Goal: Information Seeking & Learning: Check status

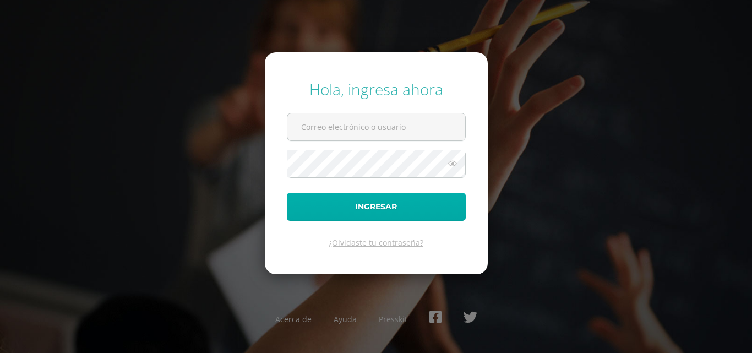
type input "2449972@insarycristovive.edu.gt"
click at [395, 204] on button "Ingresar" at bounding box center [376, 207] width 179 height 28
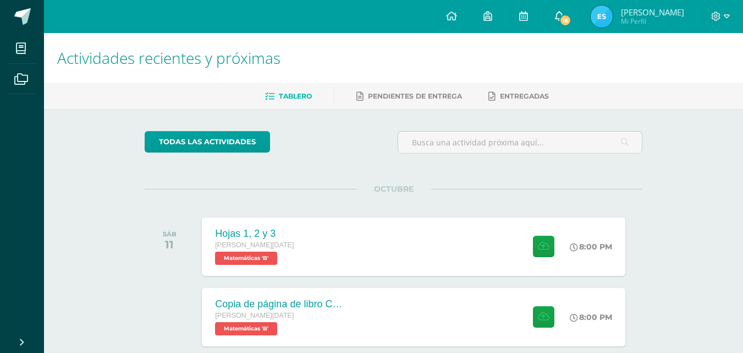
click at [560, 19] on span "16" at bounding box center [566, 20] width 12 height 12
click at [591, 16] on img at bounding box center [602, 17] width 22 height 22
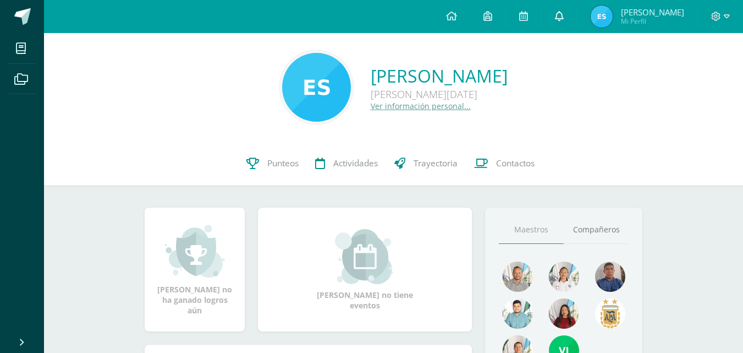
click at [558, 18] on icon at bounding box center [559, 16] width 9 height 10
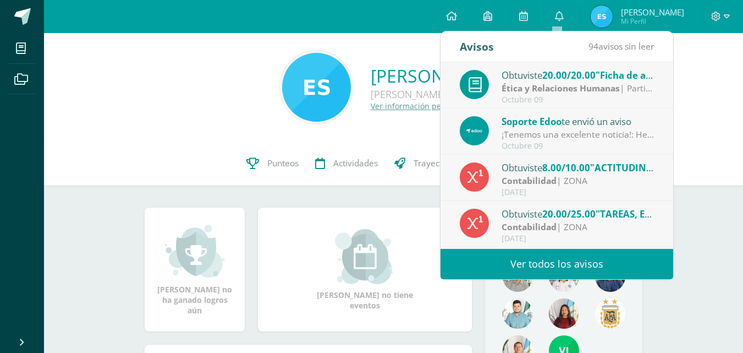
click at [540, 87] on strong "Ética y Relaciones Humanas" at bounding box center [561, 88] width 118 height 12
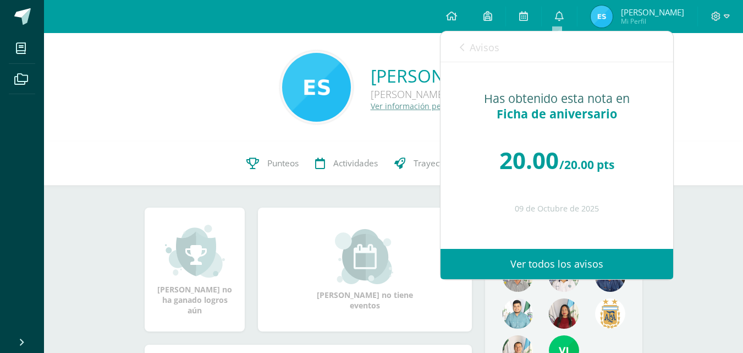
click at [464, 45] on icon at bounding box center [462, 47] width 4 height 9
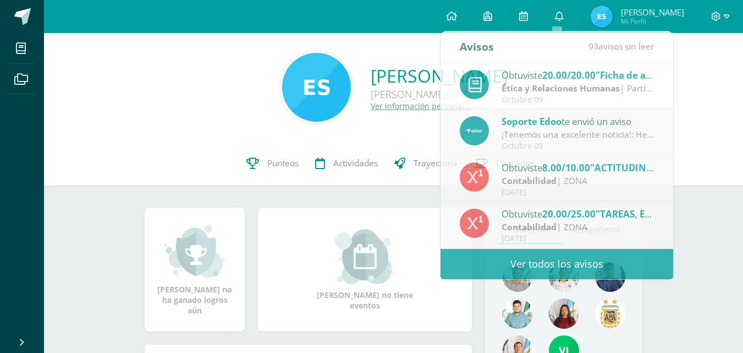
click at [330, 119] on div "Eliseo Guadalupe Silvestre Vásquez Quinto BACO Domingo B Ver información person…" at bounding box center [394, 87] width 682 height 73
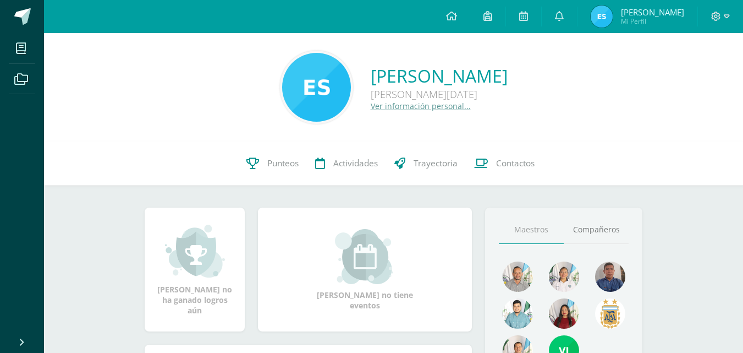
click at [599, 11] on img at bounding box center [602, 17] width 22 height 22
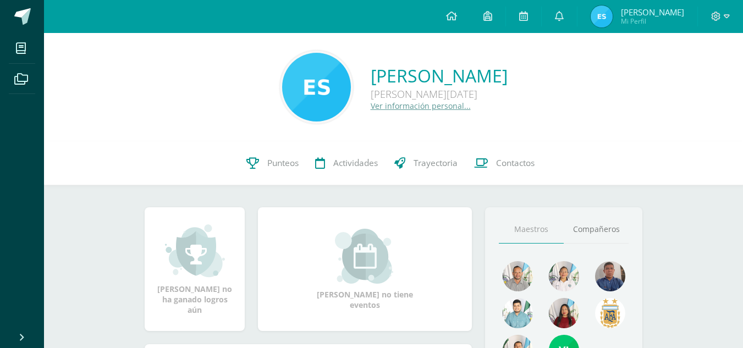
click at [600, 21] on img at bounding box center [602, 17] width 22 height 22
click at [292, 157] on link "Punteos" at bounding box center [272, 163] width 69 height 44
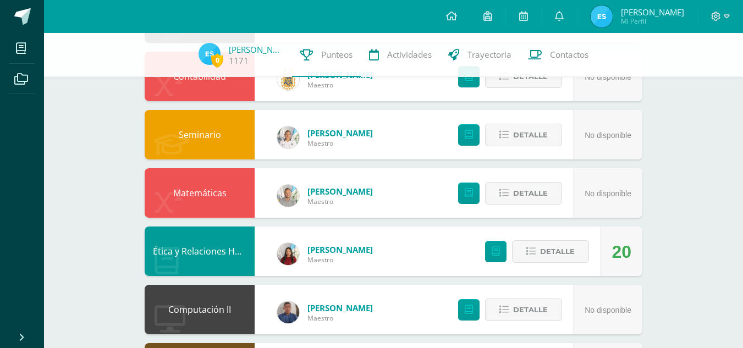
scroll to position [302, 0]
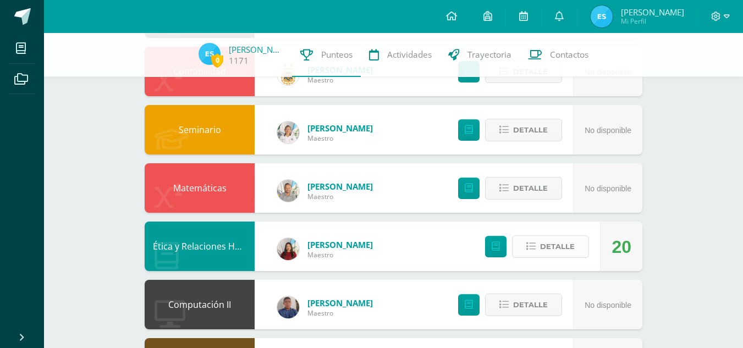
click at [528, 243] on icon at bounding box center [531, 246] width 9 height 9
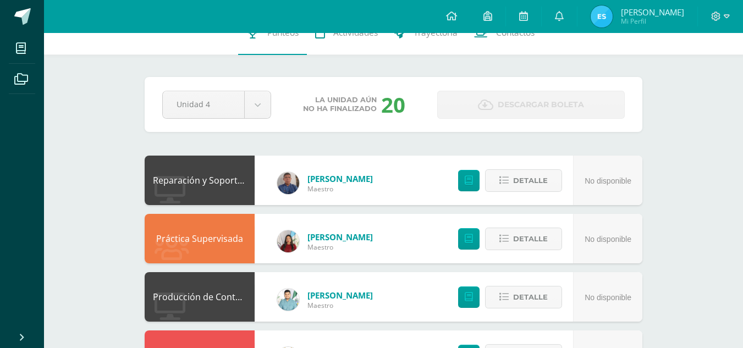
scroll to position [0, 0]
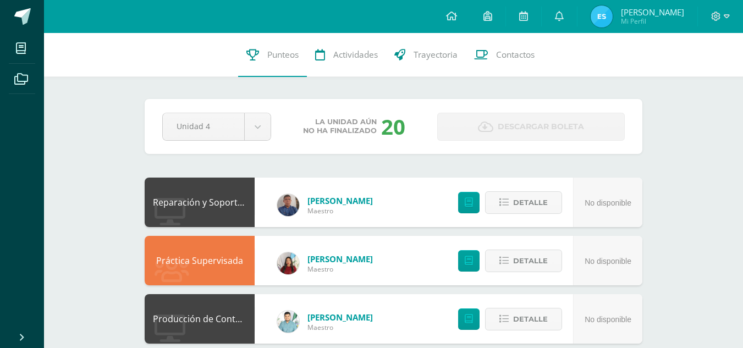
click at [237, 110] on div "Pendiente Unidad 4 Unidad 1 Unidad 2 Unidad 3 Unidad 4 La unidad aún no ha fina…" at bounding box center [394, 126] width 498 height 55
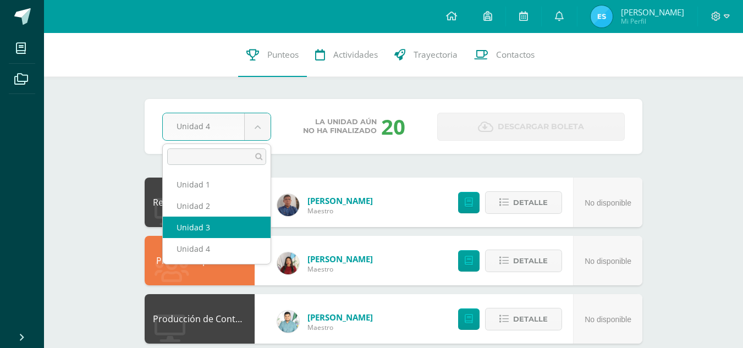
select select "Unidad 3"
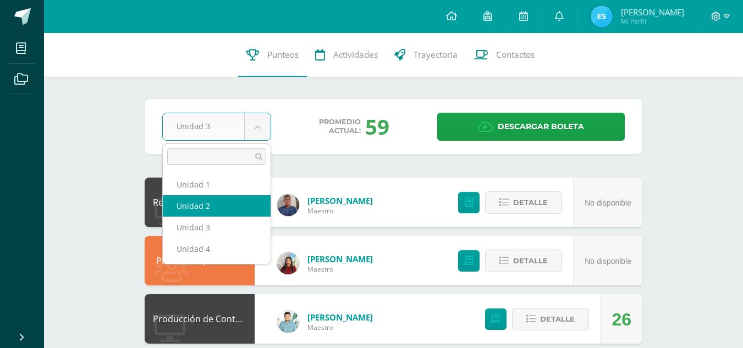
select select "Unidad 2"
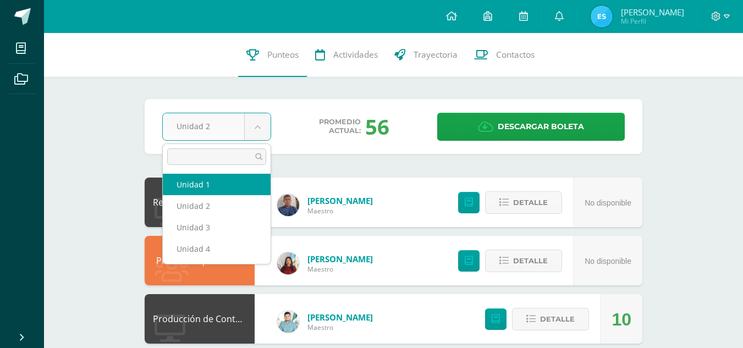
select select "Unidad 1"
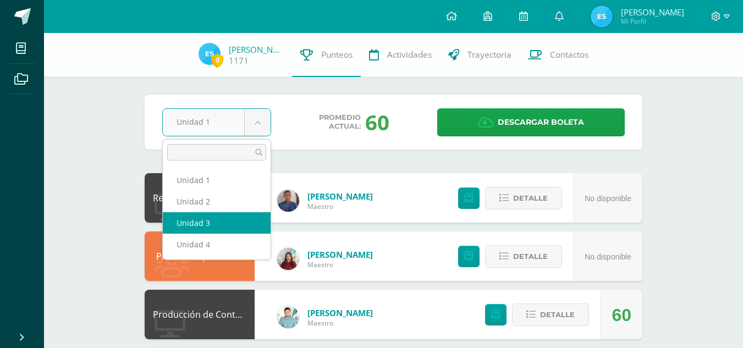
select select "Unidad 3"
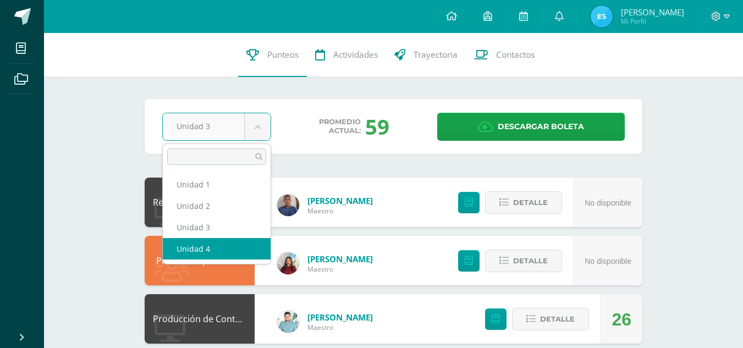
select select "Unidad 4"
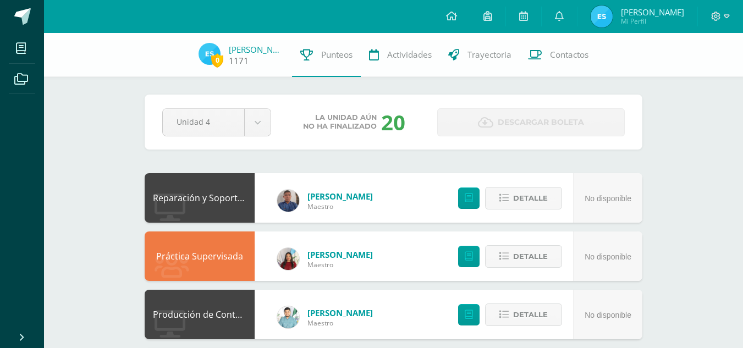
click at [232, 52] on link "[PERSON_NAME]" at bounding box center [256, 49] width 55 height 11
click at [209, 51] on img at bounding box center [210, 54] width 22 height 22
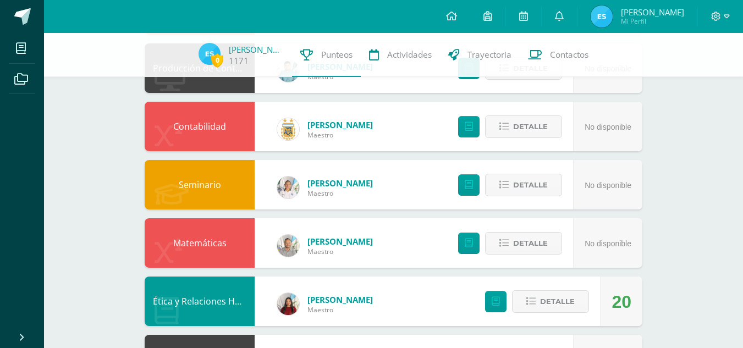
scroll to position [270, 0]
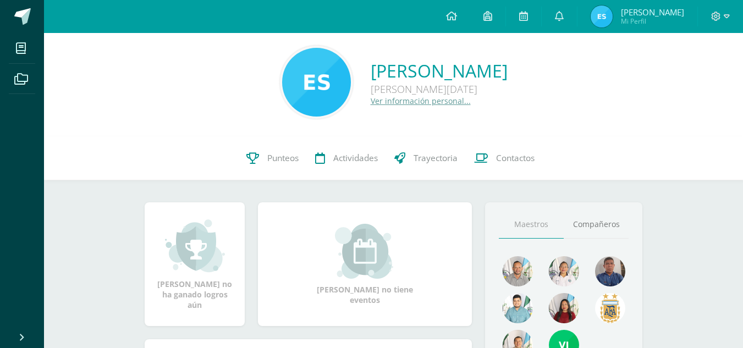
scroll to position [1, 0]
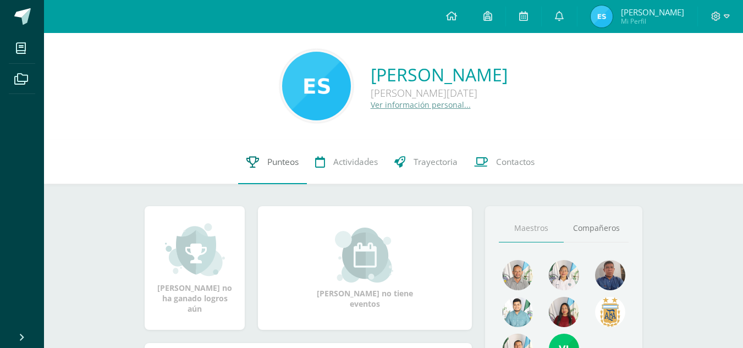
click at [289, 166] on span "Punteos" at bounding box center [282, 162] width 31 height 12
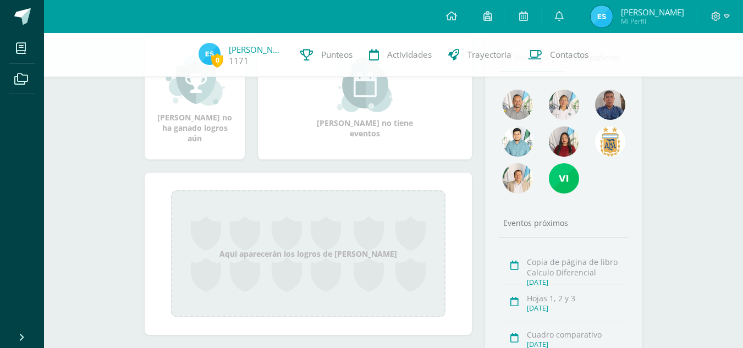
scroll to position [190, 0]
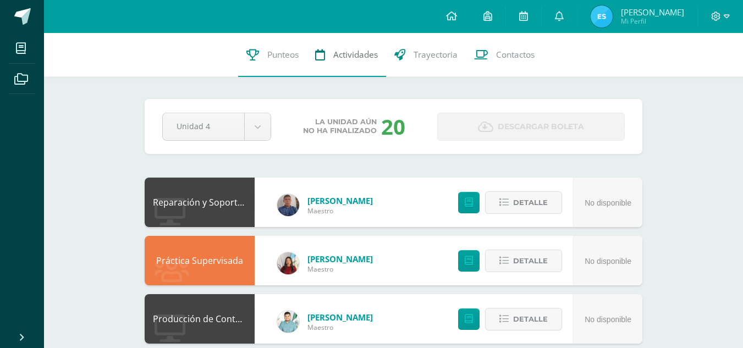
click at [363, 61] on span "Actividades" at bounding box center [355, 55] width 45 height 12
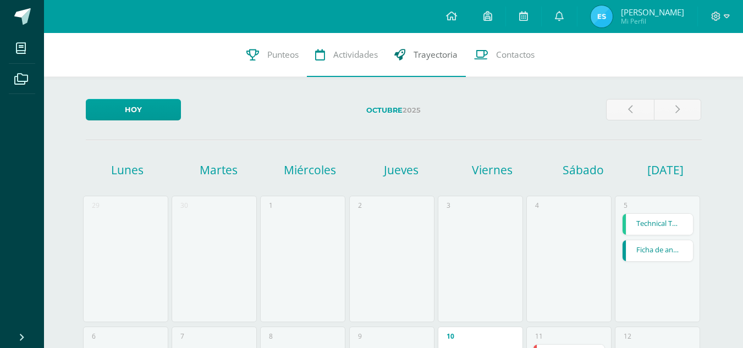
click at [397, 69] on link "Trayectoria" at bounding box center [426, 55] width 80 height 44
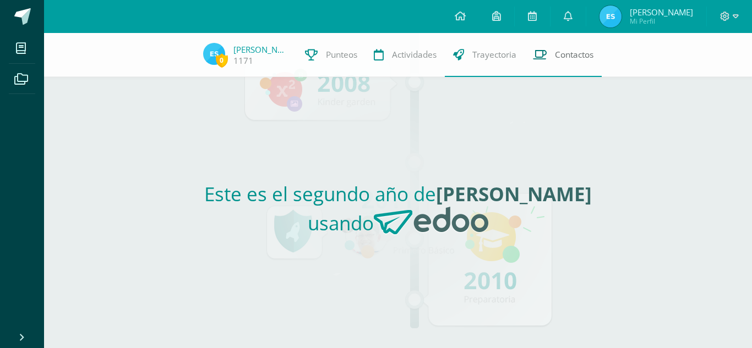
click at [551, 64] on link "Contactos" at bounding box center [562, 55] width 77 height 44
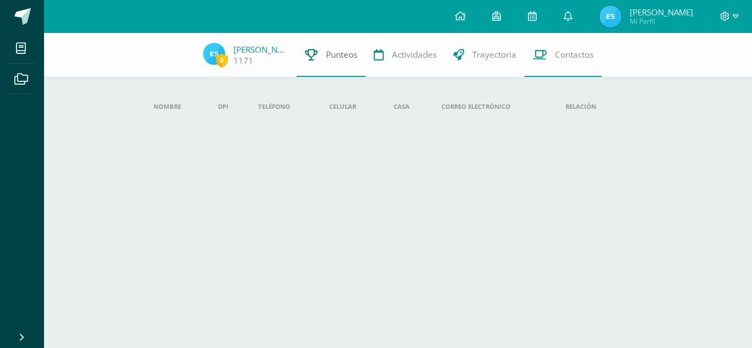
click at [351, 66] on link "Punteos" at bounding box center [331, 55] width 69 height 44
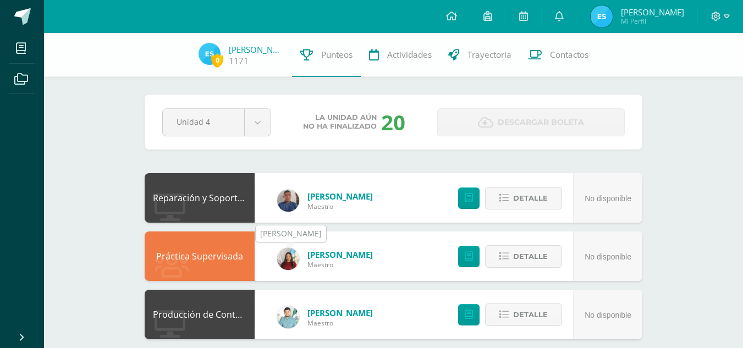
click at [285, 256] on img at bounding box center [288, 259] width 22 height 22
click at [546, 17] on link at bounding box center [559, 16] width 35 height 33
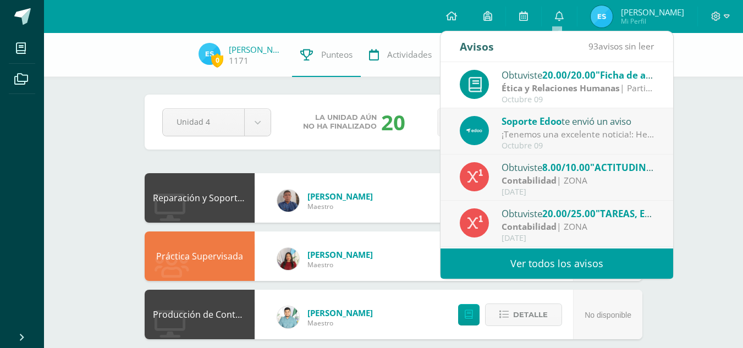
click at [623, 212] on span ""TAREAS, EJECRCICIOS, RESUMEN"" at bounding box center [673, 213] width 154 height 13
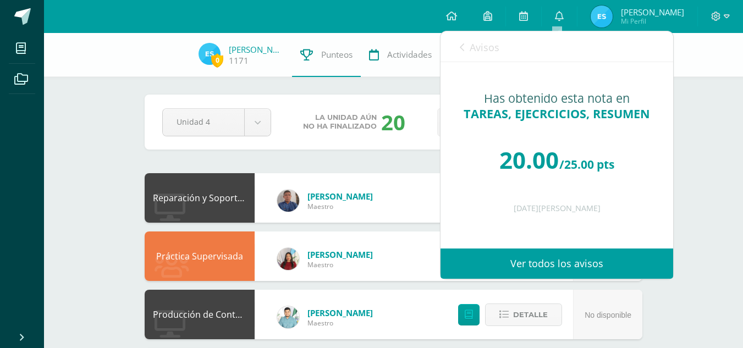
click at [456, 54] on div "Avisos 92 avisos sin leer Avisos" at bounding box center [557, 46] width 233 height 31
click at [458, 53] on div "Avisos 92 avisos sin leer Avisos" at bounding box center [557, 46] width 233 height 31
click at [465, 46] on link "Avisos" at bounding box center [480, 46] width 40 height 31
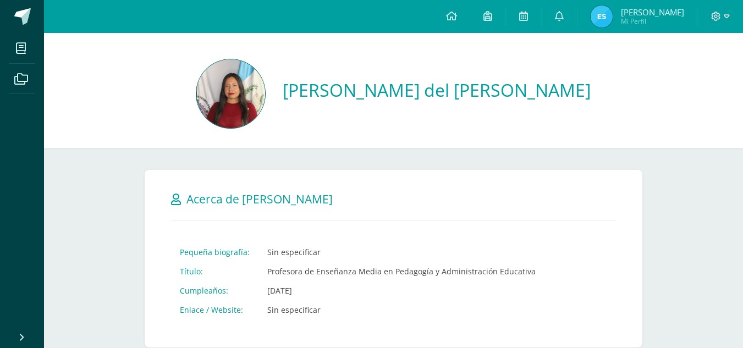
click at [265, 95] on img at bounding box center [230, 93] width 69 height 69
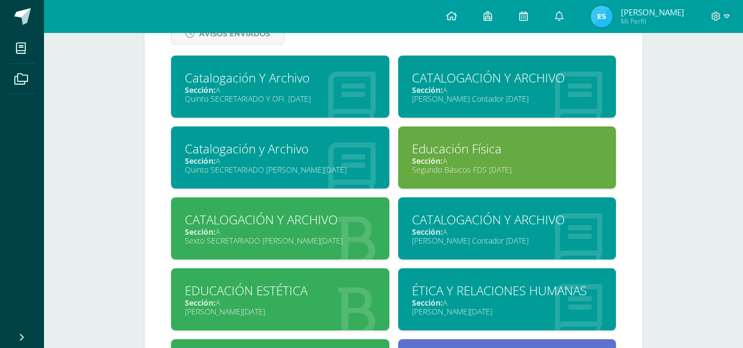
scroll to position [419, 0]
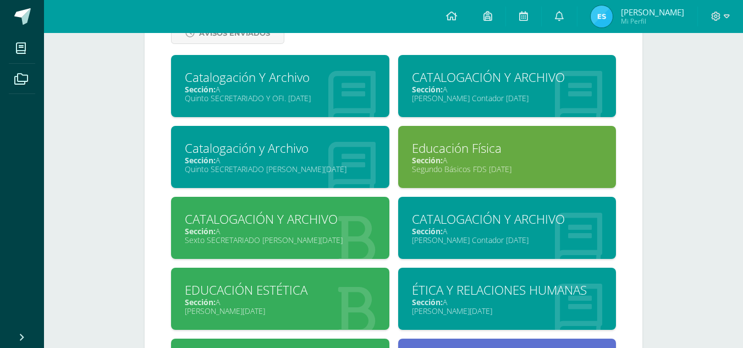
click at [435, 160] on span "Sección:" at bounding box center [427, 160] width 31 height 10
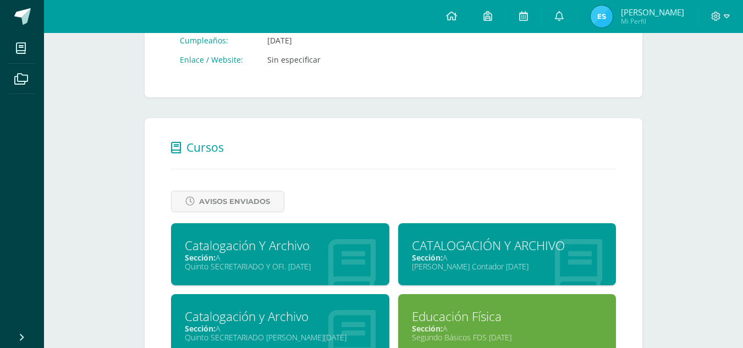
scroll to position [0, 0]
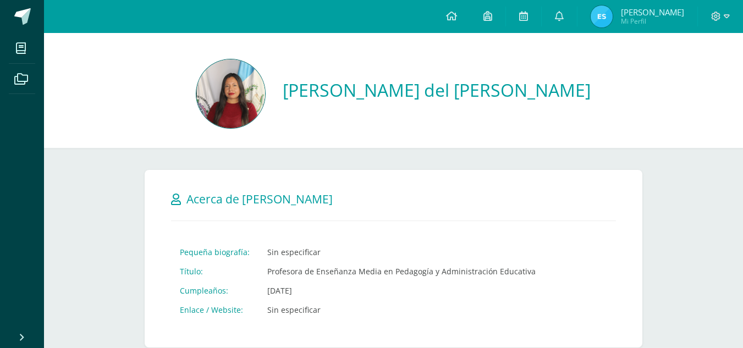
click at [409, 102] on div "[PERSON_NAME] del [PERSON_NAME]" at bounding box center [437, 95] width 308 height 34
drag, startPoint x: 409, startPoint y: 102, endPoint x: 293, endPoint y: 181, distance: 140.4
click at [293, 181] on div "Cancelar Guardar Acerca de Anabela del Carmen Pequeña biografía: Sin especifica…" at bounding box center [394, 259] width 498 height 178
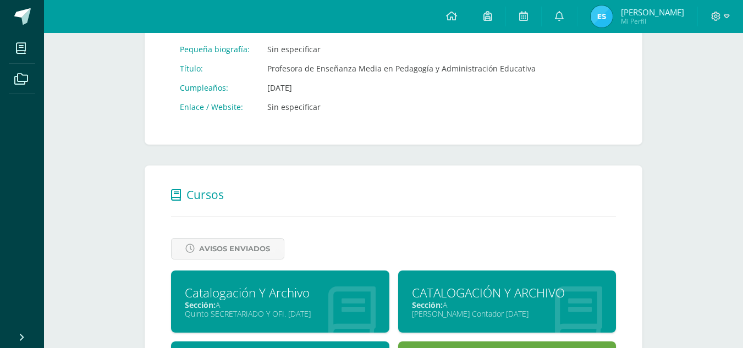
scroll to position [207, 0]
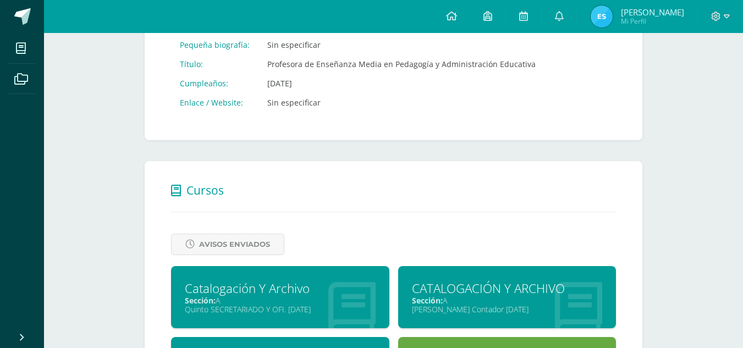
click at [203, 192] on span "Cursos" at bounding box center [205, 190] width 37 height 15
click at [256, 244] on span "Avisos Enviados" at bounding box center [234, 244] width 71 height 20
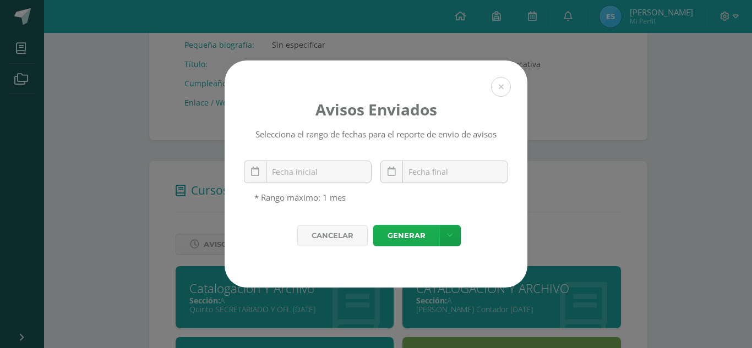
click at [391, 231] on link "Generar" at bounding box center [406, 235] width 66 height 21
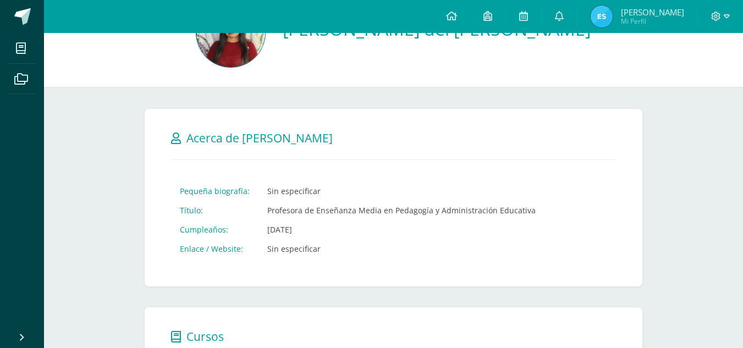
scroll to position [0, 0]
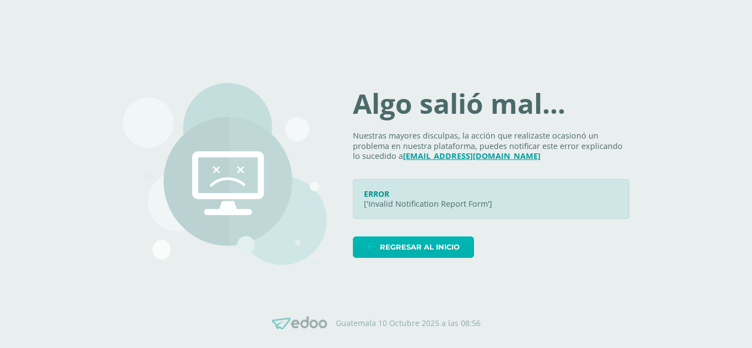
click at [382, 252] on link "Regresar al inicio" at bounding box center [413, 247] width 121 height 21
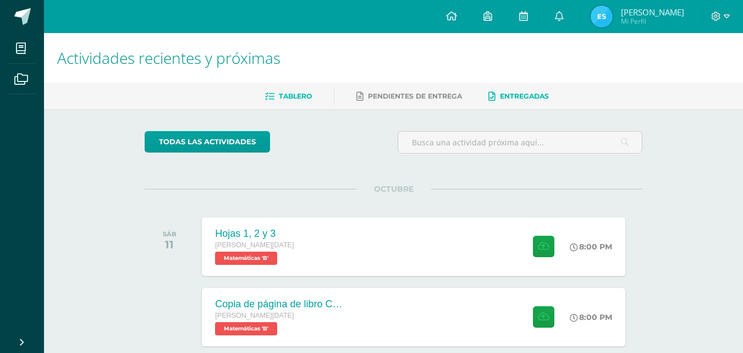
click at [515, 95] on span "Entregadas" at bounding box center [524, 96] width 49 height 8
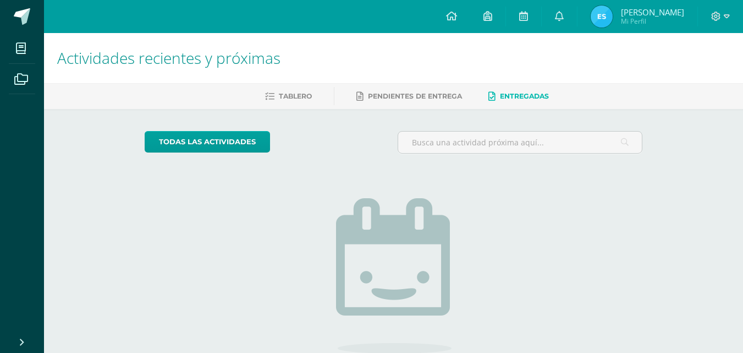
click at [340, 101] on ul "Tablero Pendientes de entrega Entregadas" at bounding box center [406, 96] width 699 height 18
click at [313, 96] on ul "Tablero Pendientes de entrega Entregadas" at bounding box center [406, 96] width 699 height 18
click at [299, 98] on span "Tablero" at bounding box center [295, 96] width 33 height 8
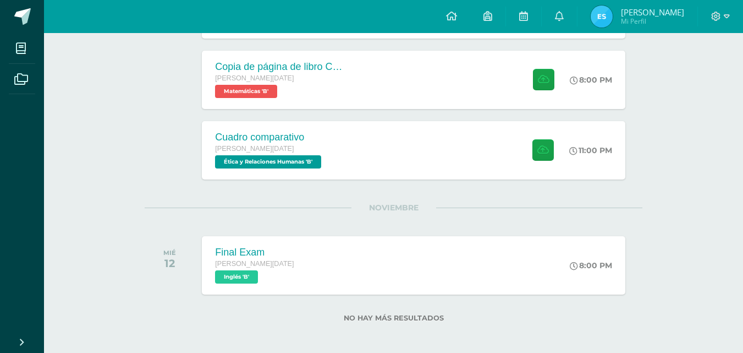
scroll to position [242, 0]
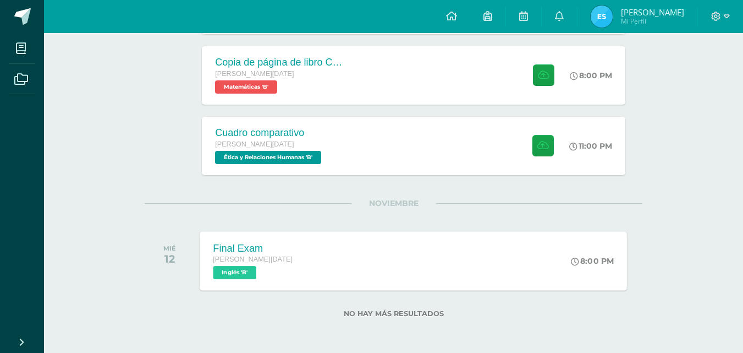
click at [207, 239] on div "Final Exam [PERSON_NAME] [DATE][PERSON_NAME] 'B'" at bounding box center [253, 260] width 106 height 59
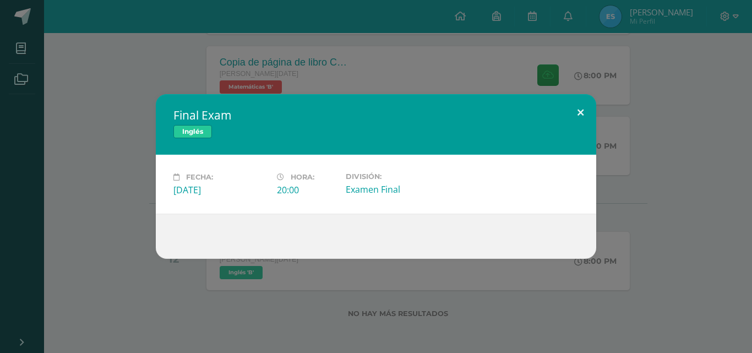
click at [578, 121] on button at bounding box center [580, 112] width 31 height 37
